Goal: Navigation & Orientation: Go to known website

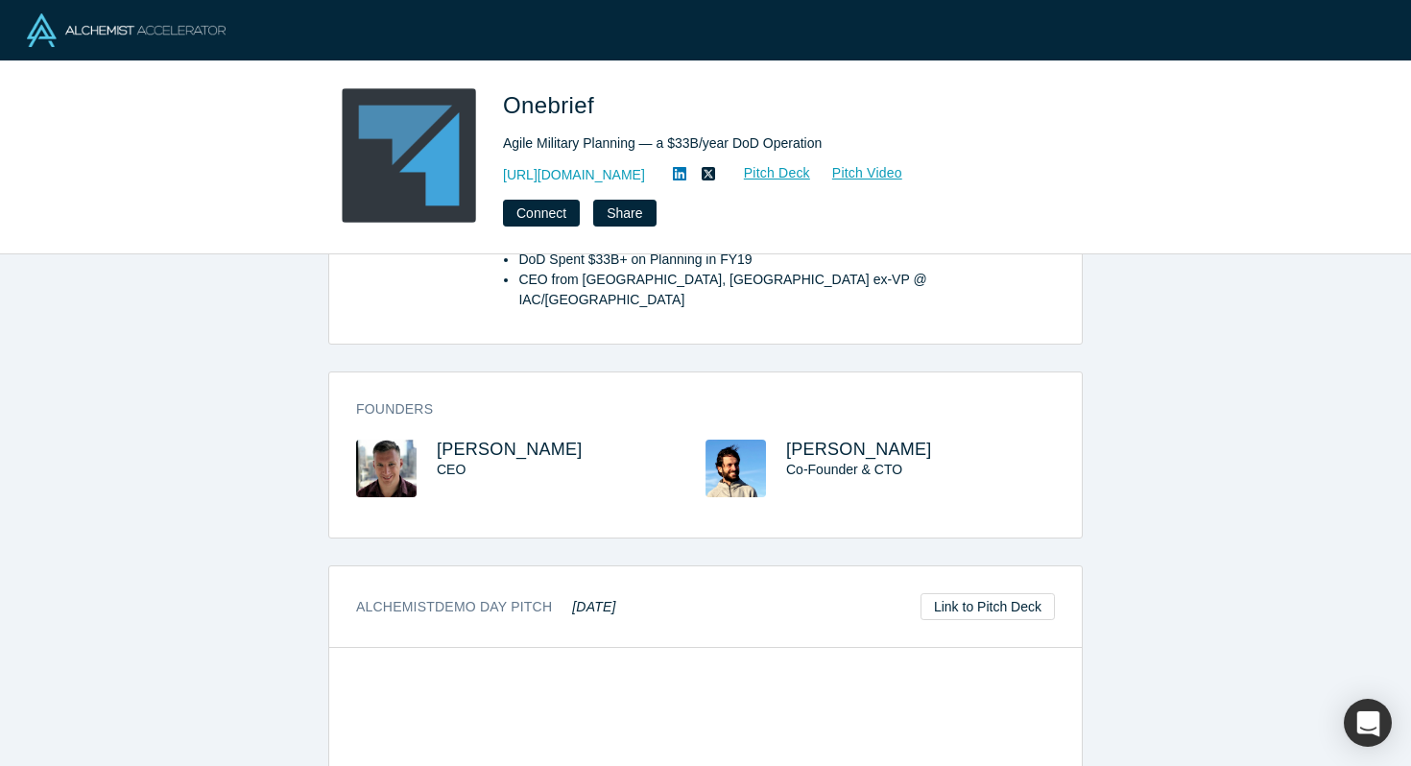
scroll to position [81, 0]
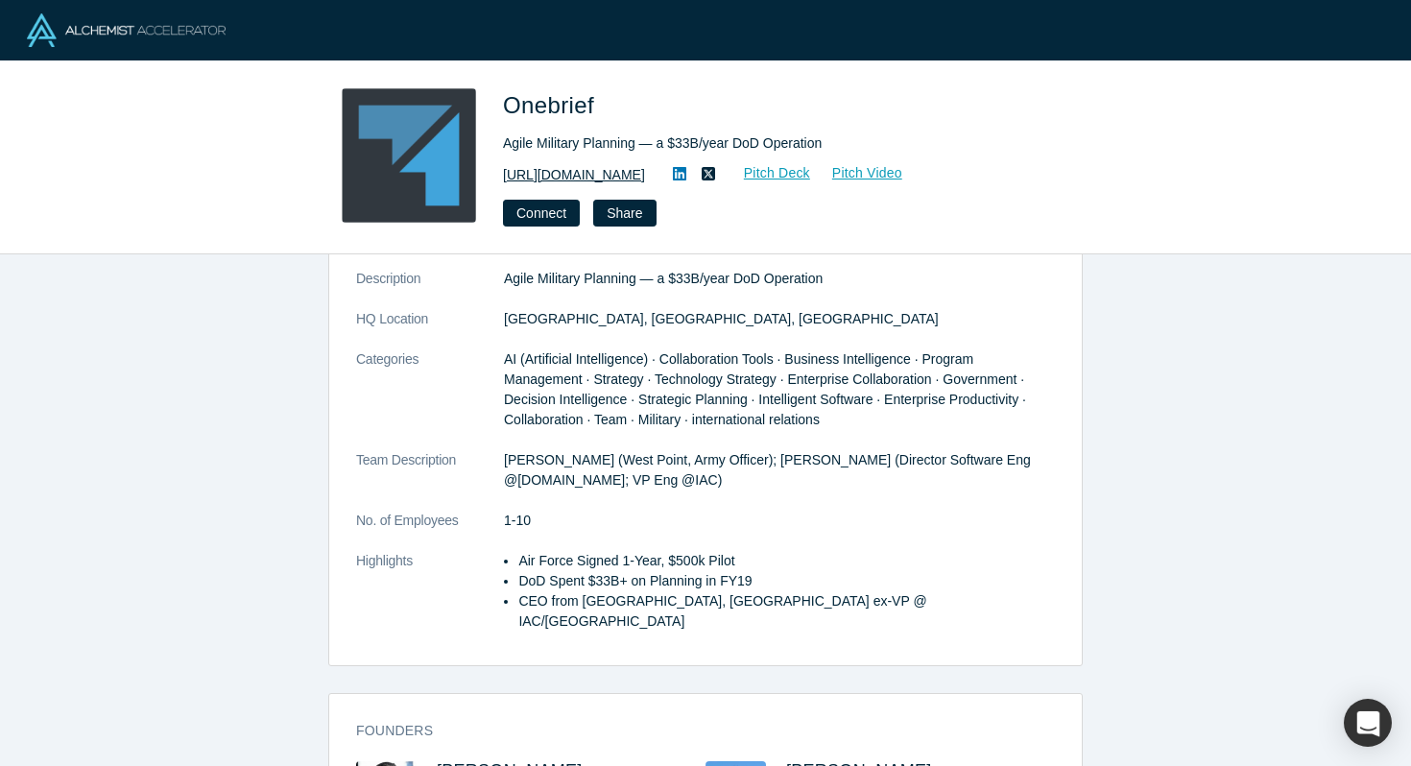
click at [553, 174] on link "[URL][DOMAIN_NAME]" at bounding box center [574, 175] width 142 height 20
